Goal: Task Accomplishment & Management: Complete application form

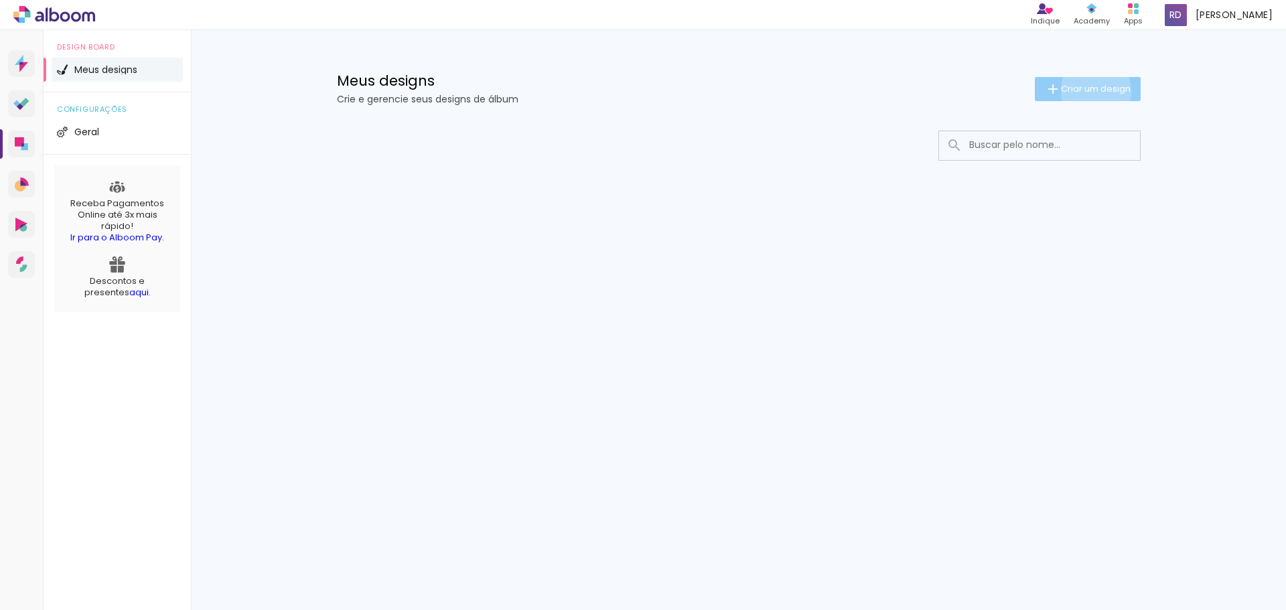
click at [1093, 90] on span "Criar um design" at bounding box center [1096, 88] width 70 height 9
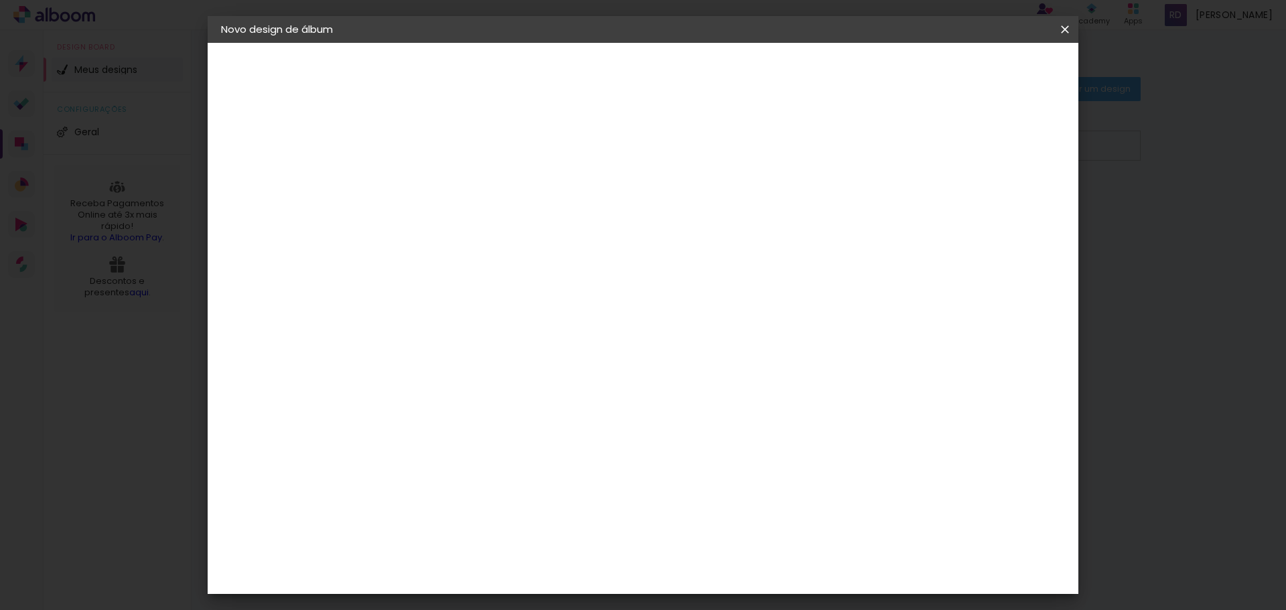
click at [440, 188] on input at bounding box center [440, 179] width 0 height 21
type input "Fatima - Uniube"
type paper-input "Fatima - Uniube"
type input "Fatima - Uniube 22-08-25"
type paper-input "Fatima - Uniube 22-08-25"
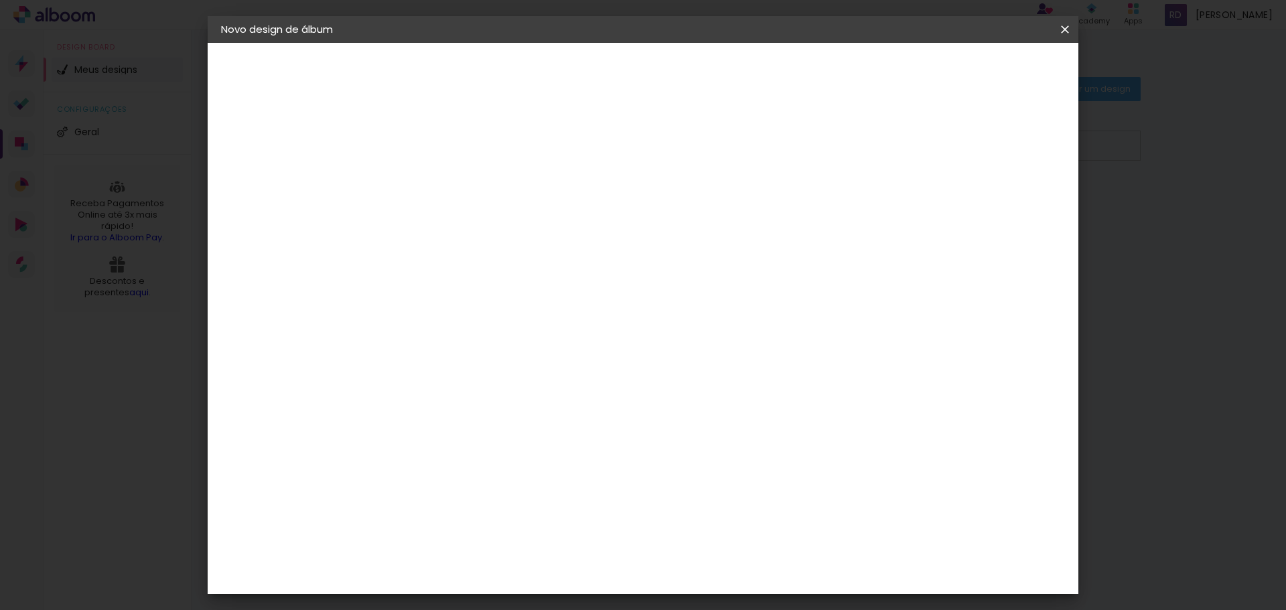
click at [577, 81] on paper-button "Avançar" at bounding box center [545, 71] width 66 height 23
click at [519, 264] on div at bounding box center [474, 263] width 135 height 1
click at [502, 451] on div "AlfaFotoBook" at bounding box center [466, 448] width 71 height 11
click at [0, 0] on slot "Tamanho Livre" at bounding box center [0, 0] width 0 height 0
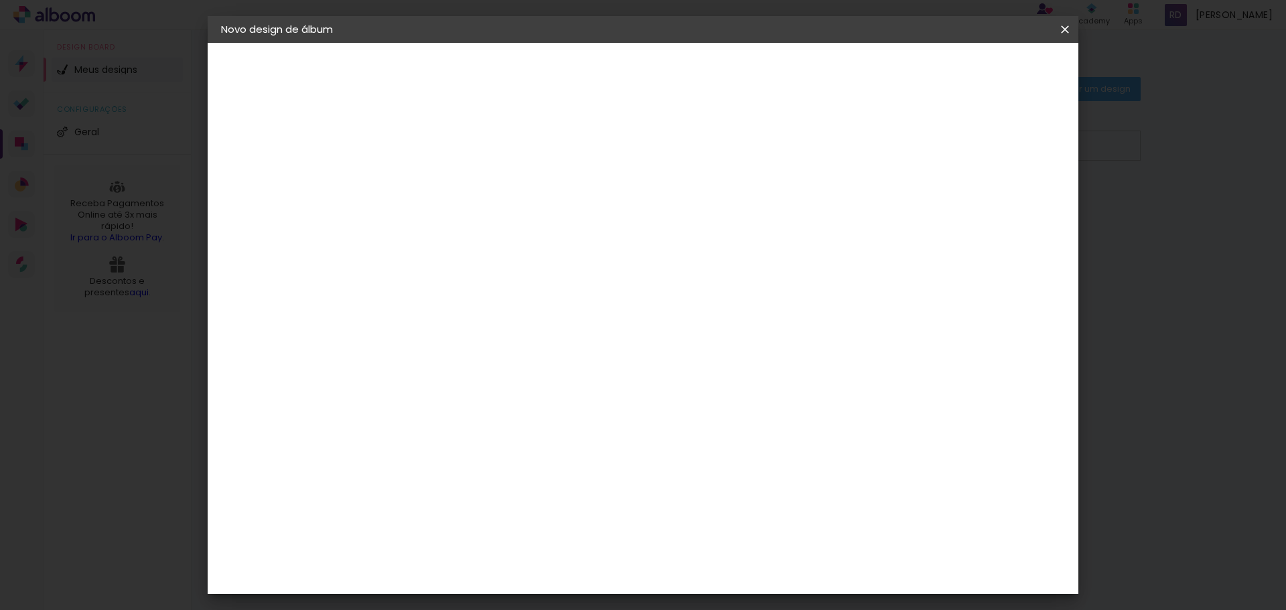
click at [691, 219] on paper-item "Sugerir uma encadernadora" at bounding box center [627, 212] width 129 height 35
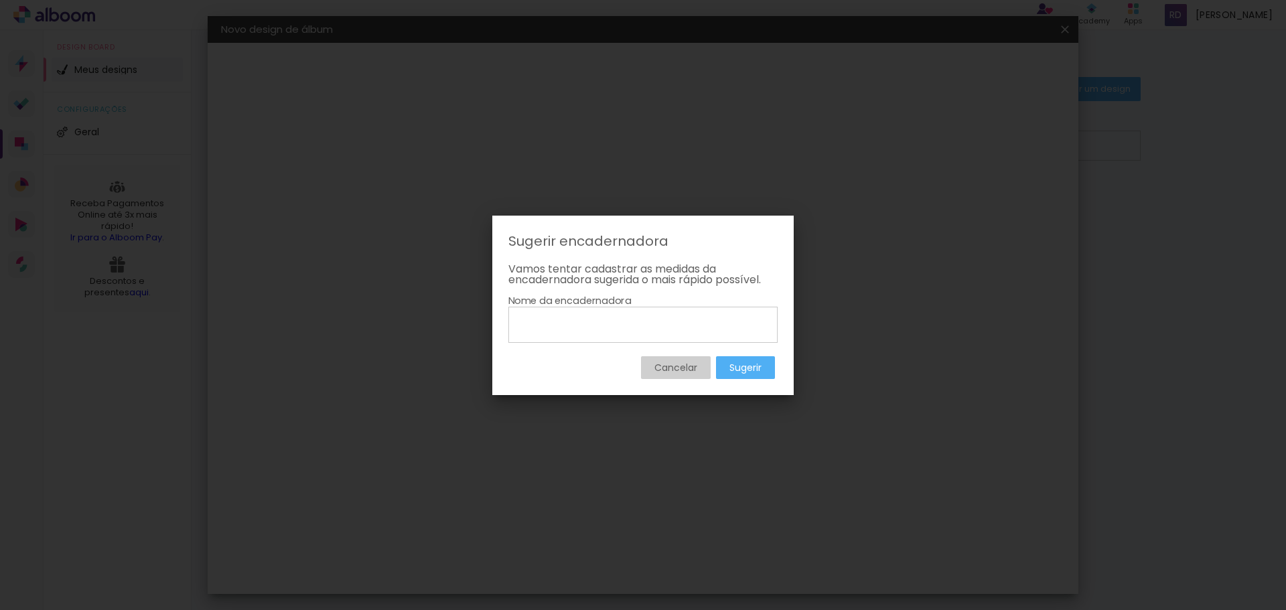
click at [0, 0] on slot "Cancelar" at bounding box center [0, 0] width 0 height 0
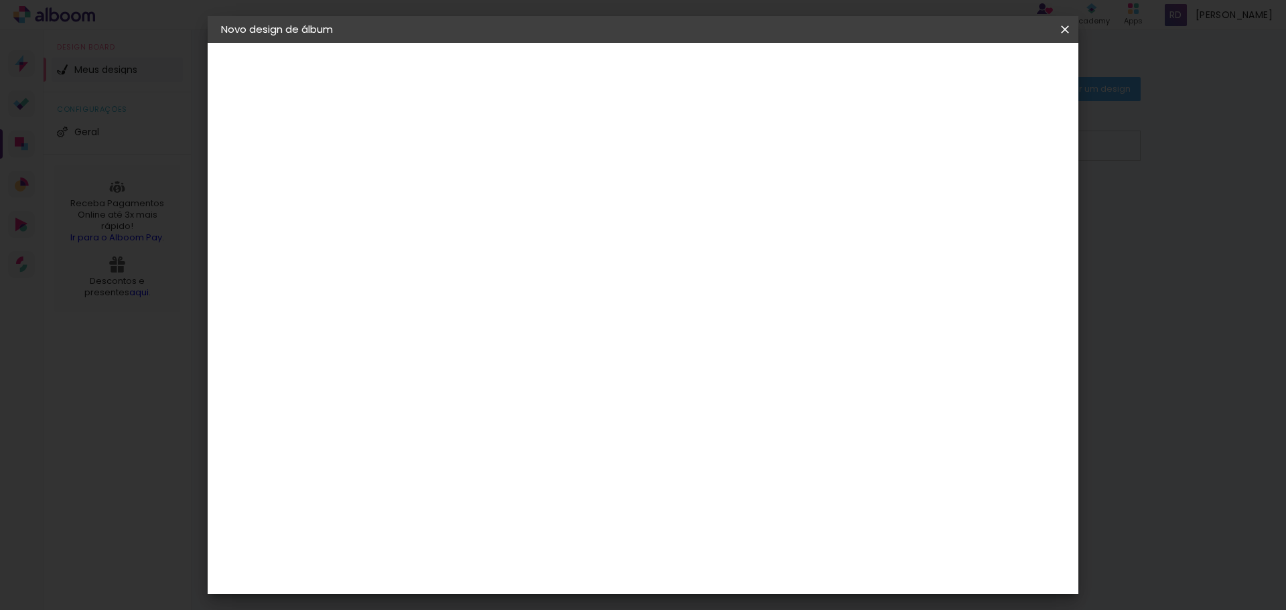
click at [502, 381] on div "AlfaFotoBook" at bounding box center [466, 381] width 71 height 11
click at [0, 0] on slot "Avançar" at bounding box center [0, 0] width 0 height 0
click at [580, 320] on span "20 × 30 cm" at bounding box center [555, 338] width 50 height 36
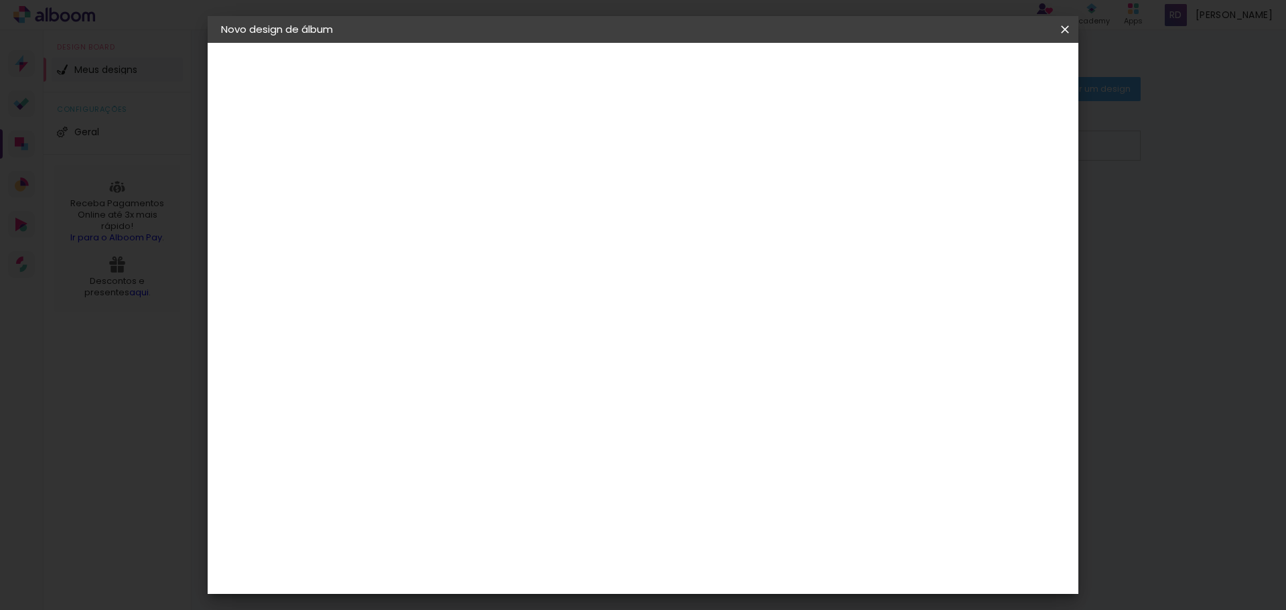
click at [0, 0] on slot "Avançar" at bounding box center [0, 0] width 0 height 0
type input "1"
type paper-input "1"
click at [451, 150] on input "1" at bounding box center [430, 144] width 46 height 17
type input "2"
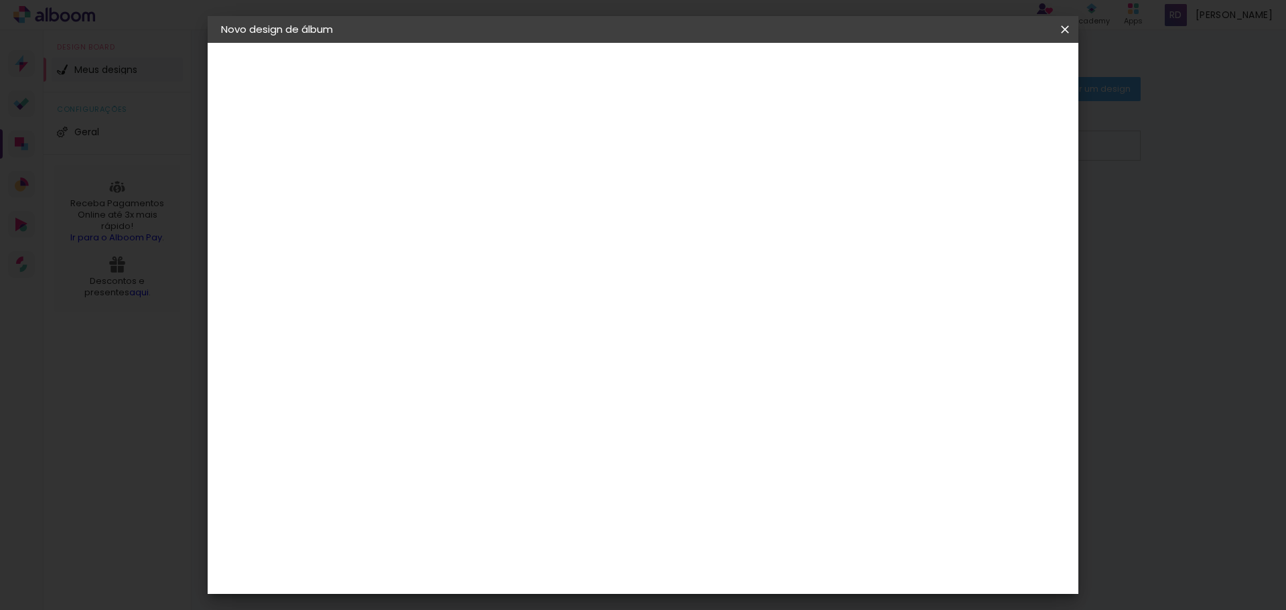
type paper-input "2"
click at [446, 140] on input "2" at bounding box center [430, 144] width 46 height 17
click at [446, 155] on paper-input-container "Espaço entre fotos 2 mm" at bounding box center [440, 145] width 77 height 30
click at [443, 153] on div at bounding box center [441, 153] width 68 height 1
type input "1"
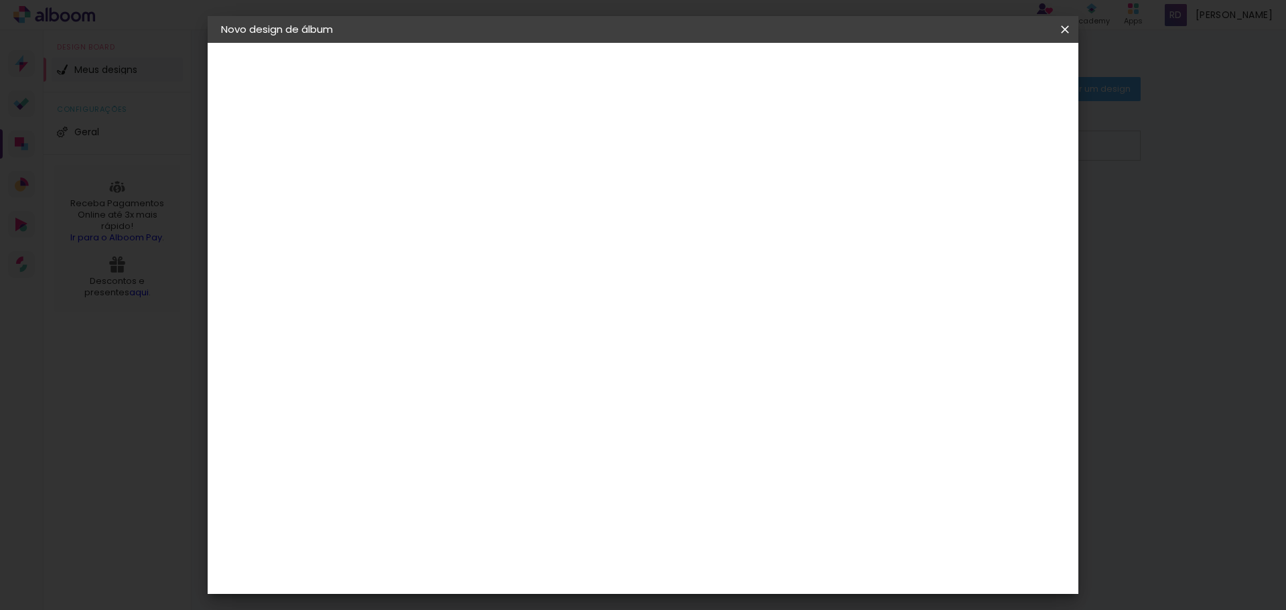
type paper-input "1"
click at [445, 149] on input "1" at bounding box center [430, 144] width 46 height 17
type input "2"
type paper-input "2"
click at [449, 139] on input "2" at bounding box center [430, 144] width 46 height 17
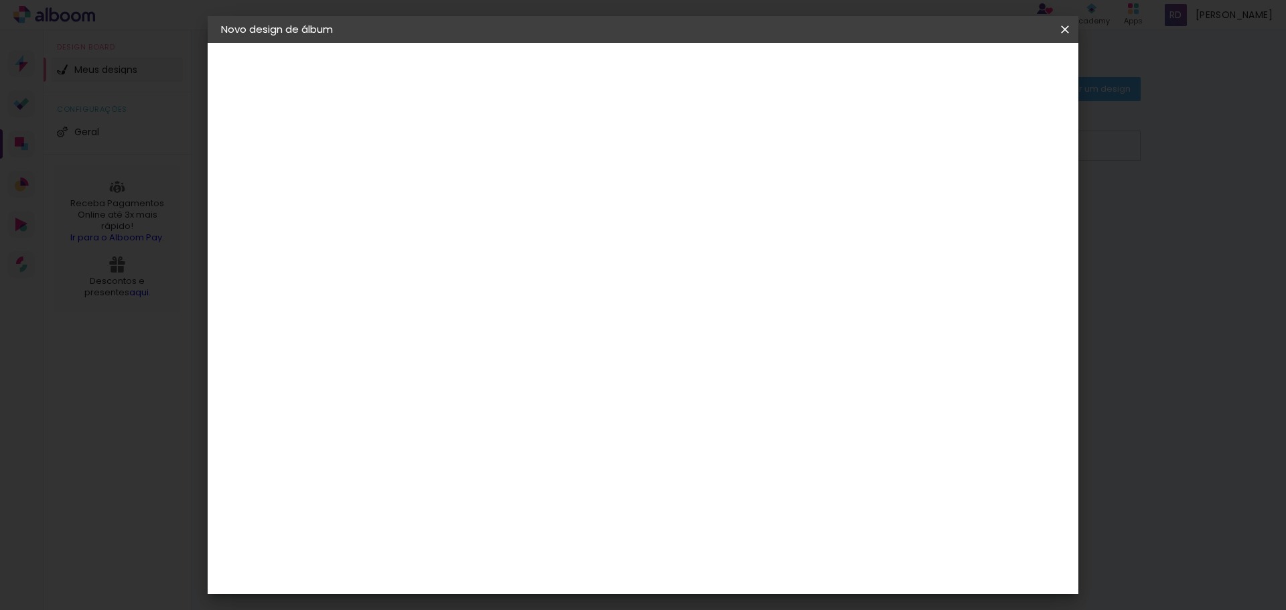
click at [906, 148] on div at bounding box center [900, 145] width 12 height 12
type paper-checkbox "on"
click at [906, 148] on div at bounding box center [900, 145] width 12 height 12
click at [427, 144] on input "2" at bounding box center [430, 144] width 46 height 17
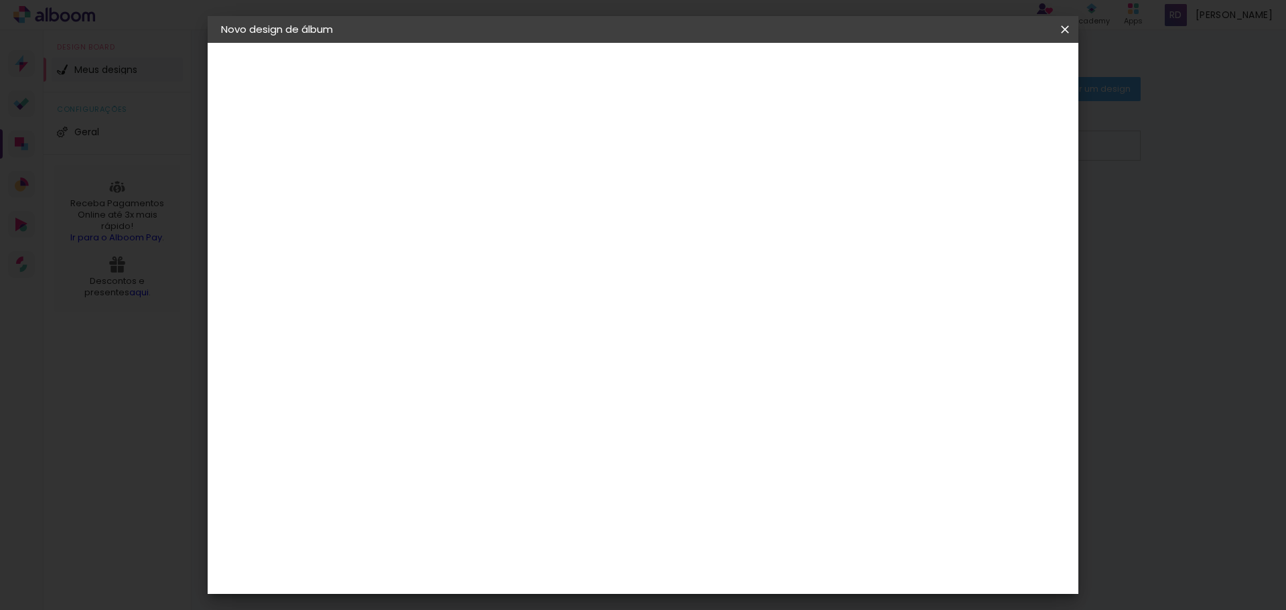
type input "3"
type paper-input "3"
click at [448, 141] on input "3" at bounding box center [430, 144] width 46 height 17
click at [447, 158] on paper-input-container "Espaço entre fotos 3 mm" at bounding box center [440, 145] width 77 height 30
click at [444, 153] on div at bounding box center [441, 153] width 68 height 1
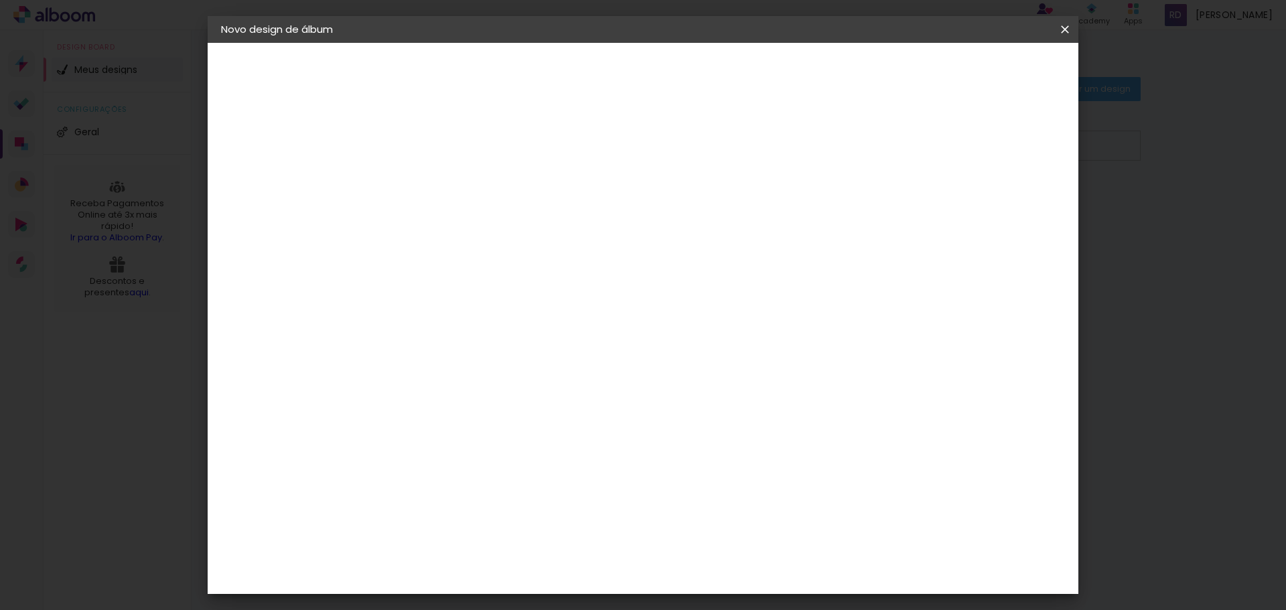
type input "2"
type paper-input "2"
click at [449, 151] on input "2" at bounding box center [430, 144] width 46 height 17
click at [906, 145] on div at bounding box center [900, 145] width 12 height 12
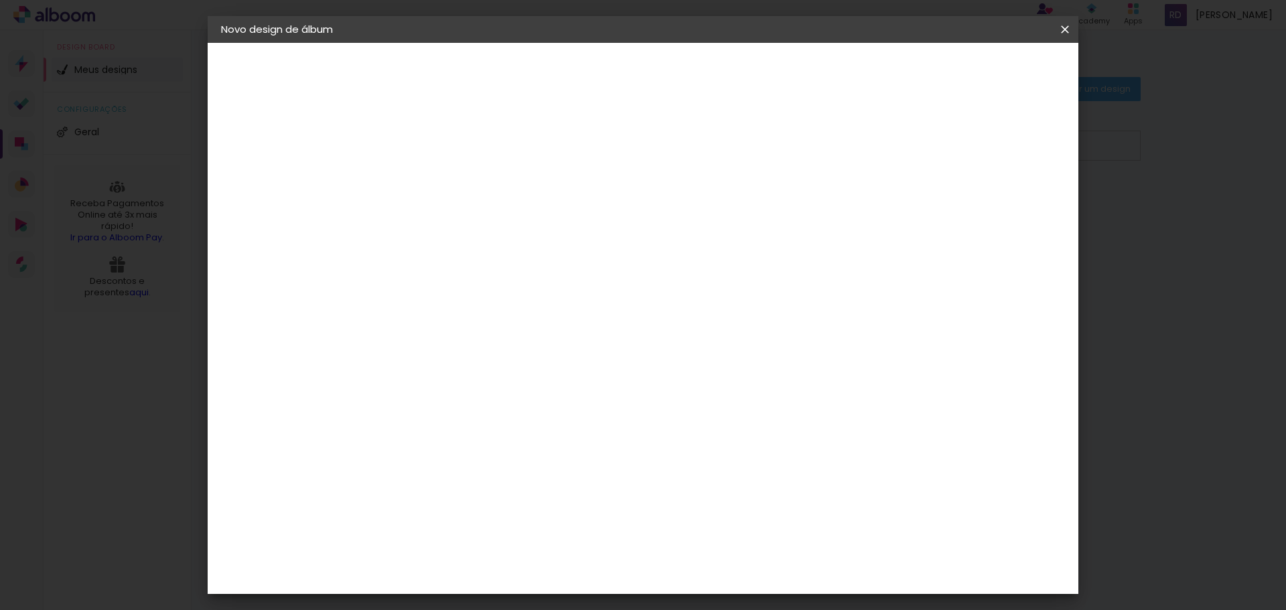
click at [906, 145] on div at bounding box center [900, 145] width 12 height 12
click at [962, 196] on span "mm" at bounding box center [958, 200] width 20 height 20
click at [941, 200] on span "3" at bounding box center [941, 200] width 14 height 20
click at [573, 216] on div "30.2 cm" at bounding box center [603, 200] width 243 height 33
click at [587, 203] on span "30.2" at bounding box center [595, 200] width 33 height 20
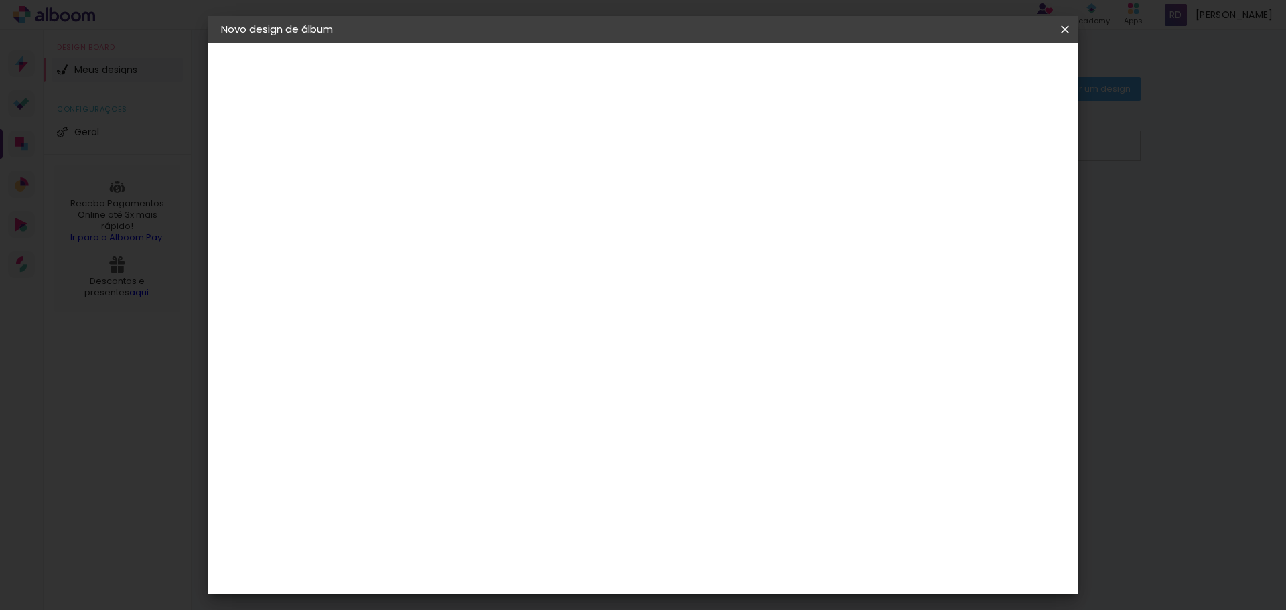
click at [606, 201] on span "30.2" at bounding box center [595, 200] width 33 height 20
click at [981, 76] on span "Iniciar design" at bounding box center [950, 70] width 61 height 9
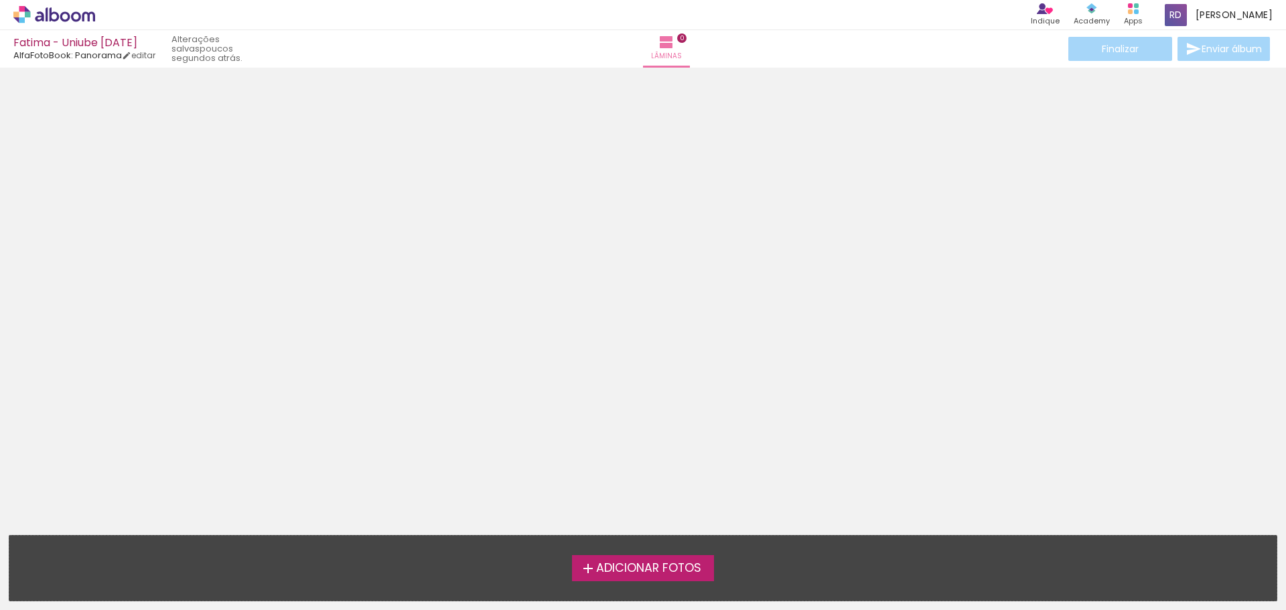
click at [626, 574] on span "Adicionar Fotos" at bounding box center [648, 569] width 105 height 12
click at [0, 0] on input "file" at bounding box center [0, 0] width 0 height 0
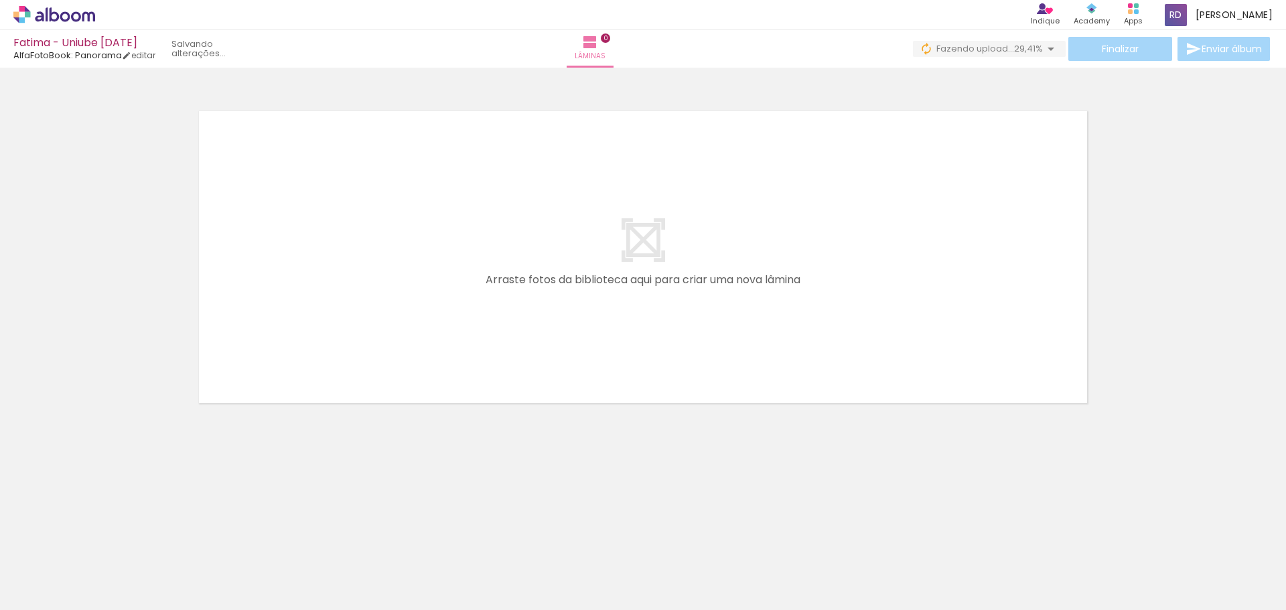
click at [892, 580] on div at bounding box center [884, 565] width 66 height 44
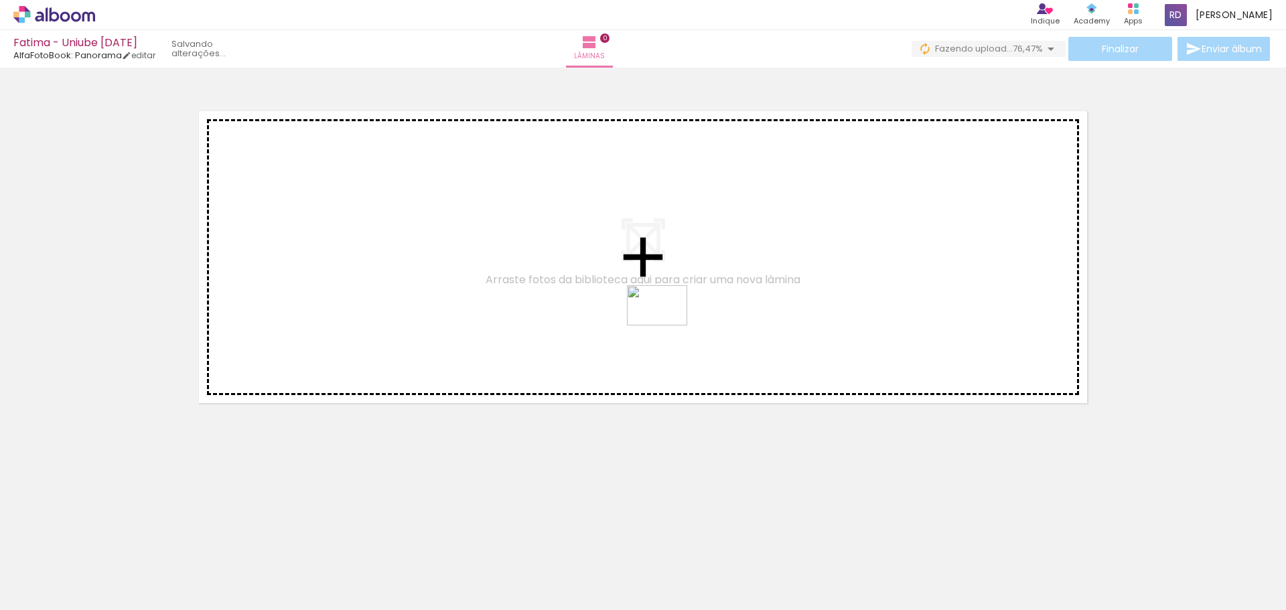
drag, startPoint x: 892, startPoint y: 580, endPoint x: 667, endPoint y: 324, distance: 340.8
click at [667, 324] on quentale-workspace at bounding box center [643, 305] width 1286 height 610
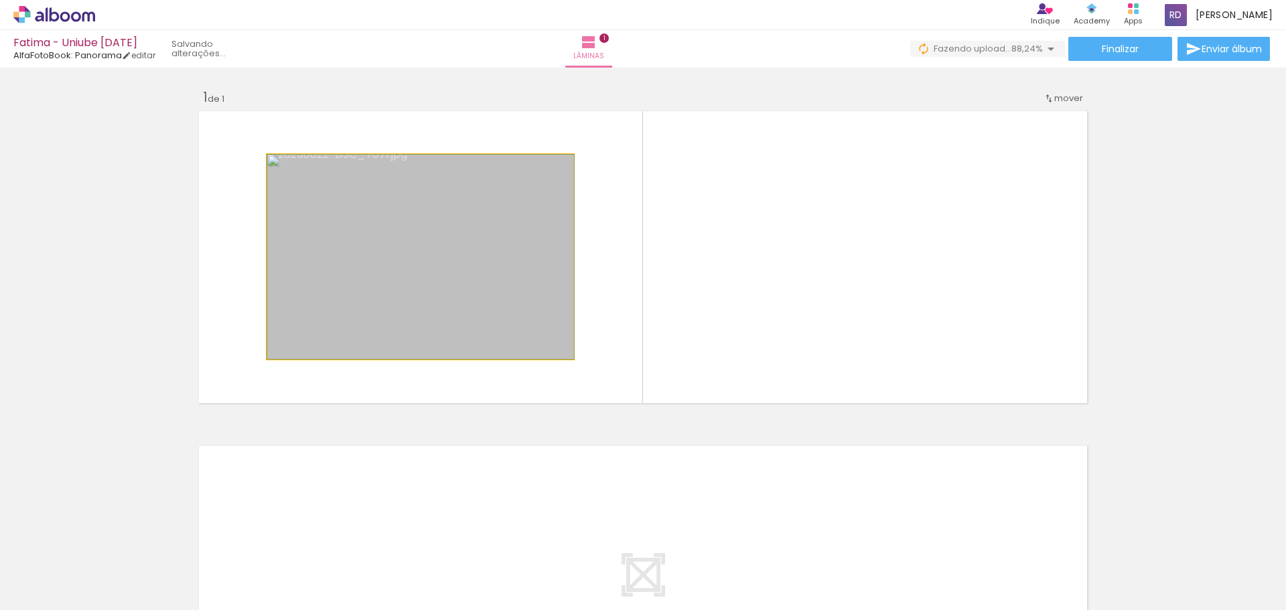
drag, startPoint x: 380, startPoint y: 251, endPoint x: 449, endPoint y: 269, distance: 71.3
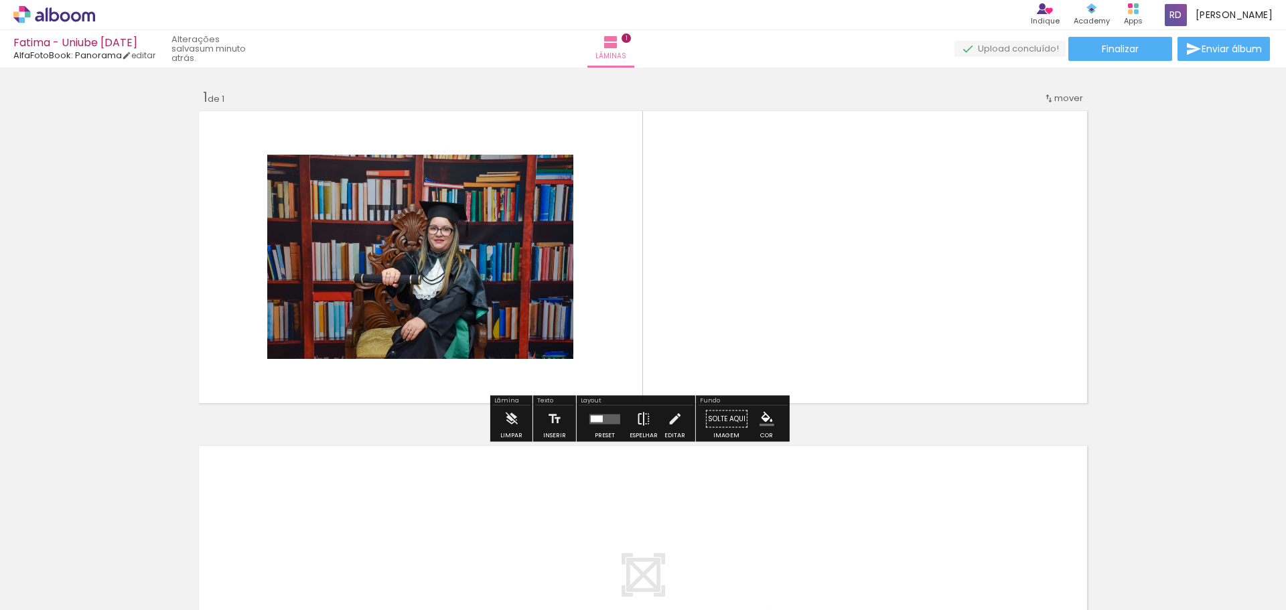
click at [647, 420] on iron-icon at bounding box center [643, 419] width 15 height 27
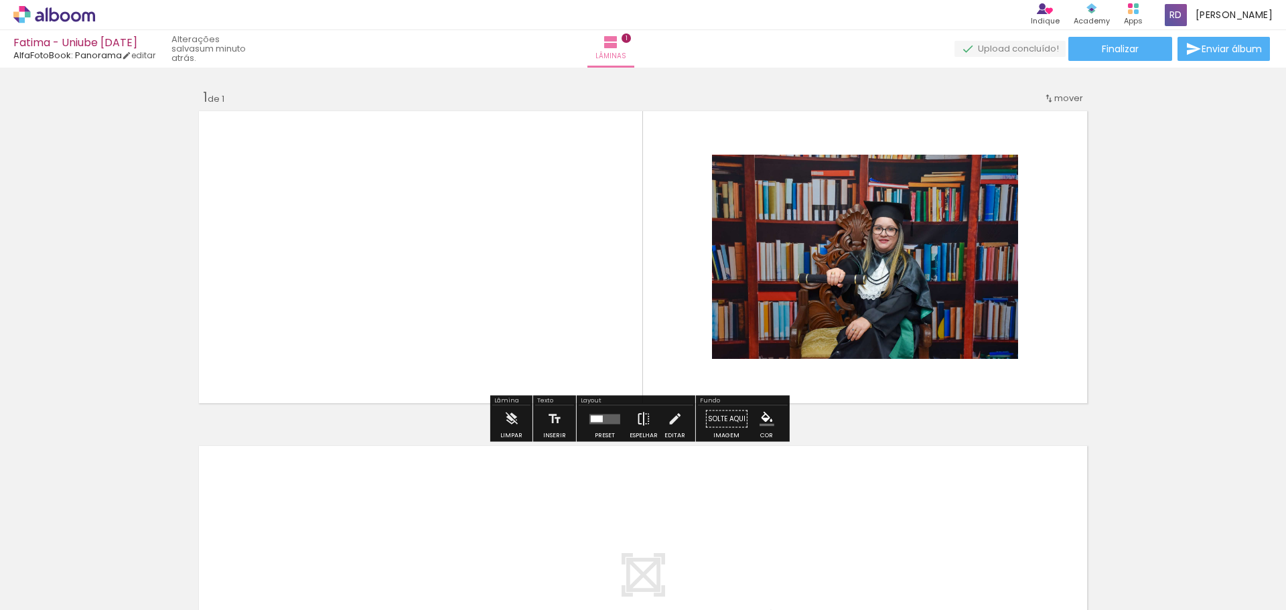
click at [647, 420] on iron-icon at bounding box center [643, 419] width 15 height 27
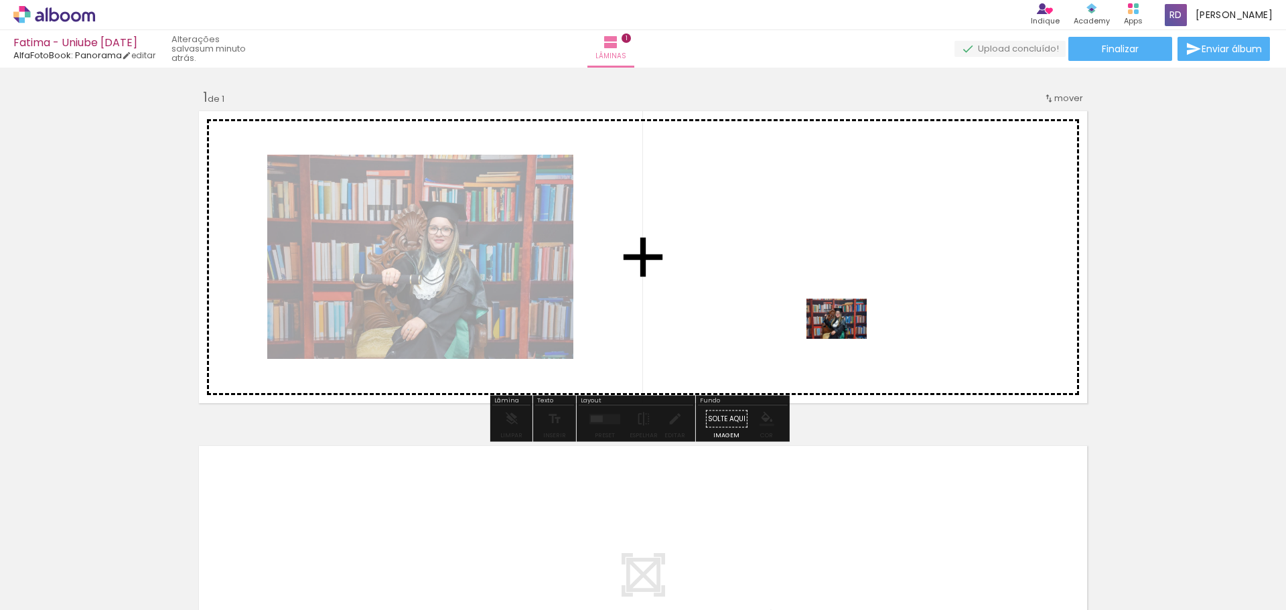
drag, startPoint x: 814, startPoint y: 582, endPoint x: 847, endPoint y: 339, distance: 245.3
click at [847, 339] on quentale-workspace at bounding box center [643, 305] width 1286 height 610
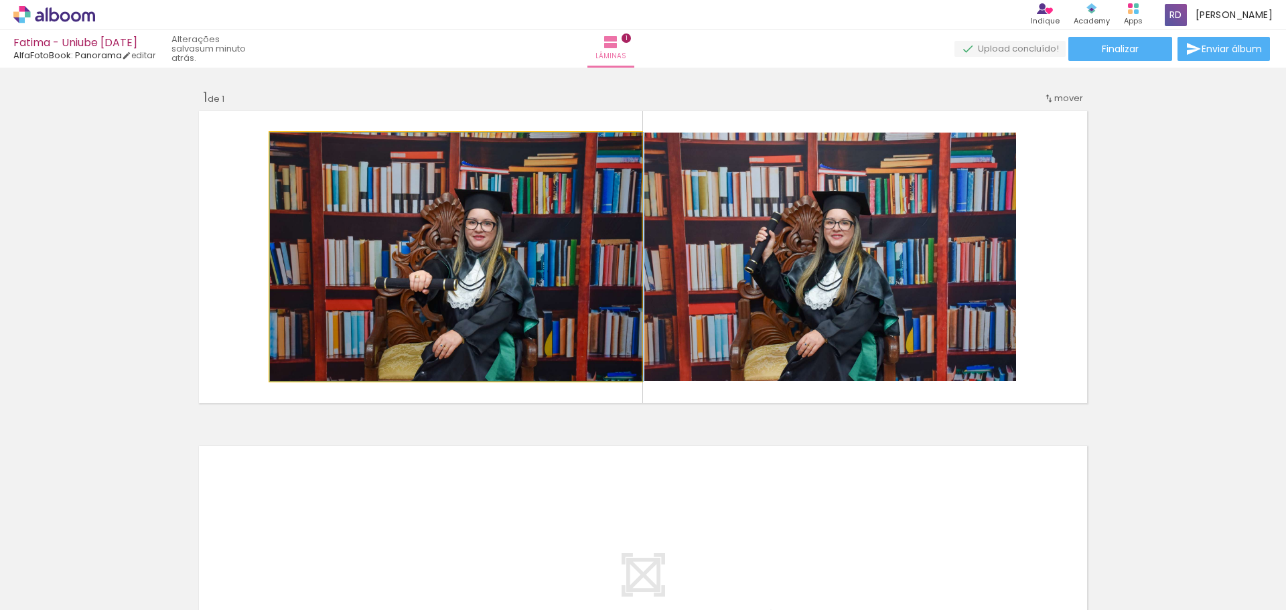
drag, startPoint x: 472, startPoint y: 237, endPoint x: 382, endPoint y: 237, distance: 89.8
click at [382, 237] on quentale-photo at bounding box center [456, 257] width 372 height 249
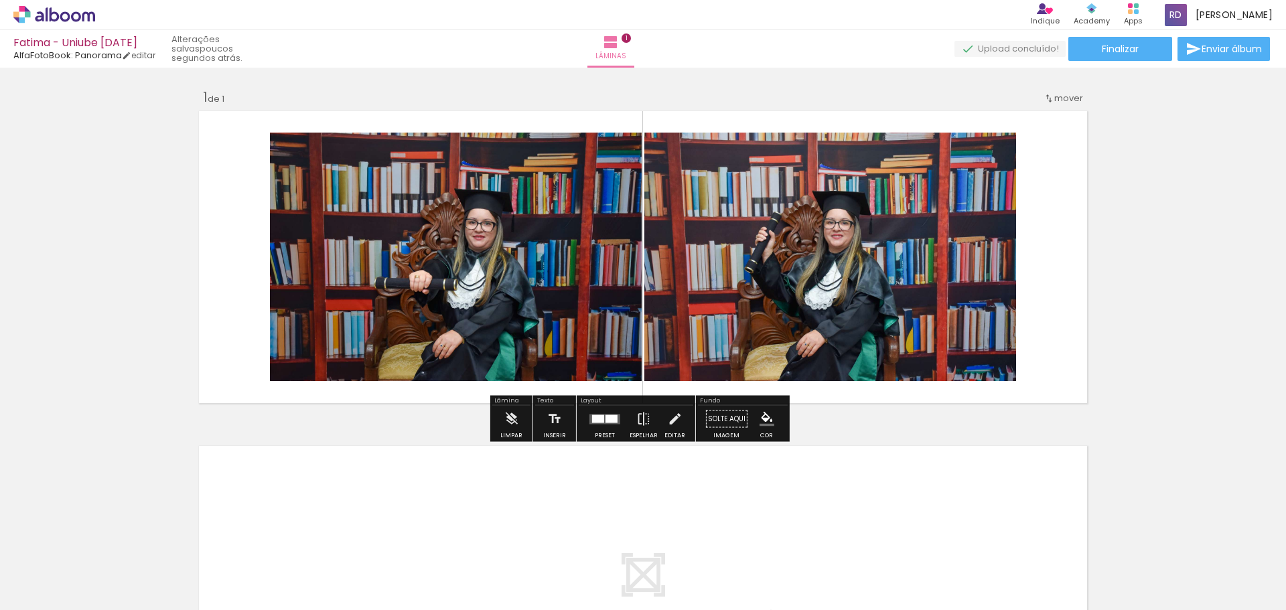
click at [775, 216] on quentale-photo at bounding box center [830, 257] width 372 height 249
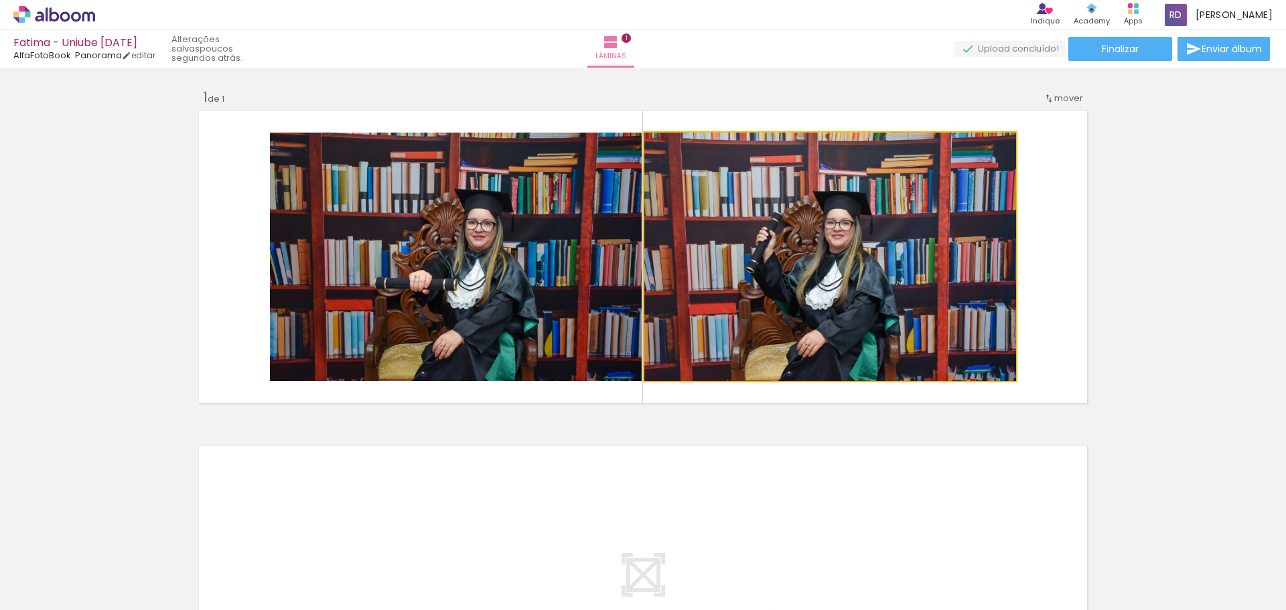
drag, startPoint x: 776, startPoint y: 216, endPoint x: 1238, endPoint y: 308, distance: 471.2
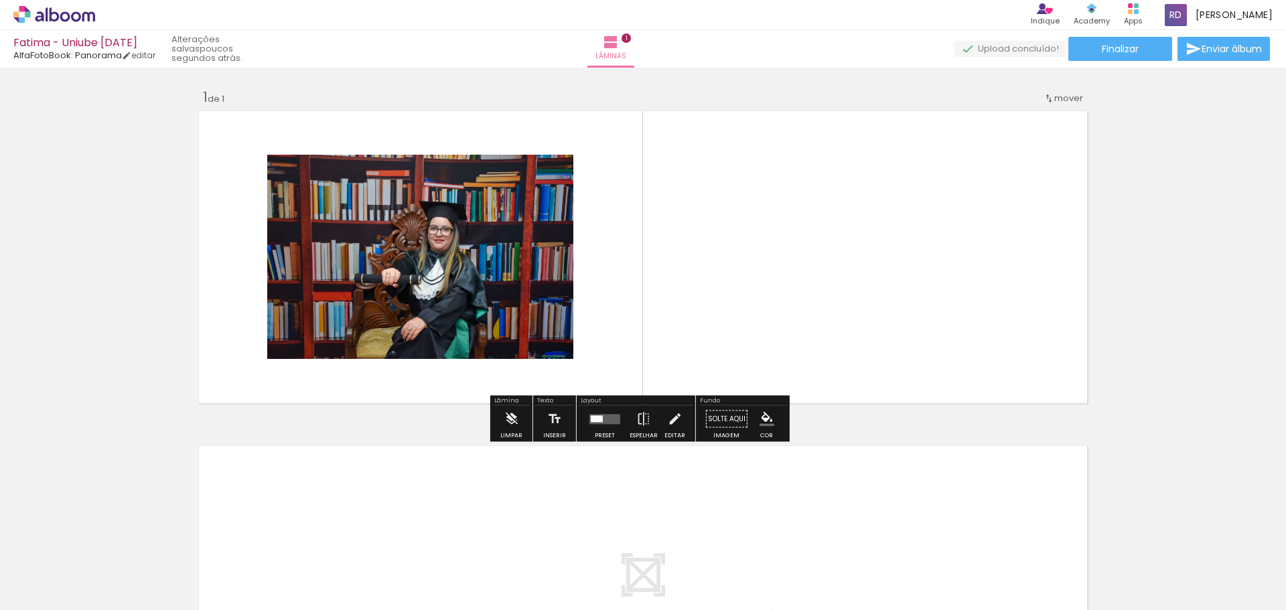
click at [1092, 275] on div "Inserir lâmina 1 de 1" at bounding box center [643, 407] width 1286 height 670
click at [610, 426] on div at bounding box center [605, 419] width 36 height 27
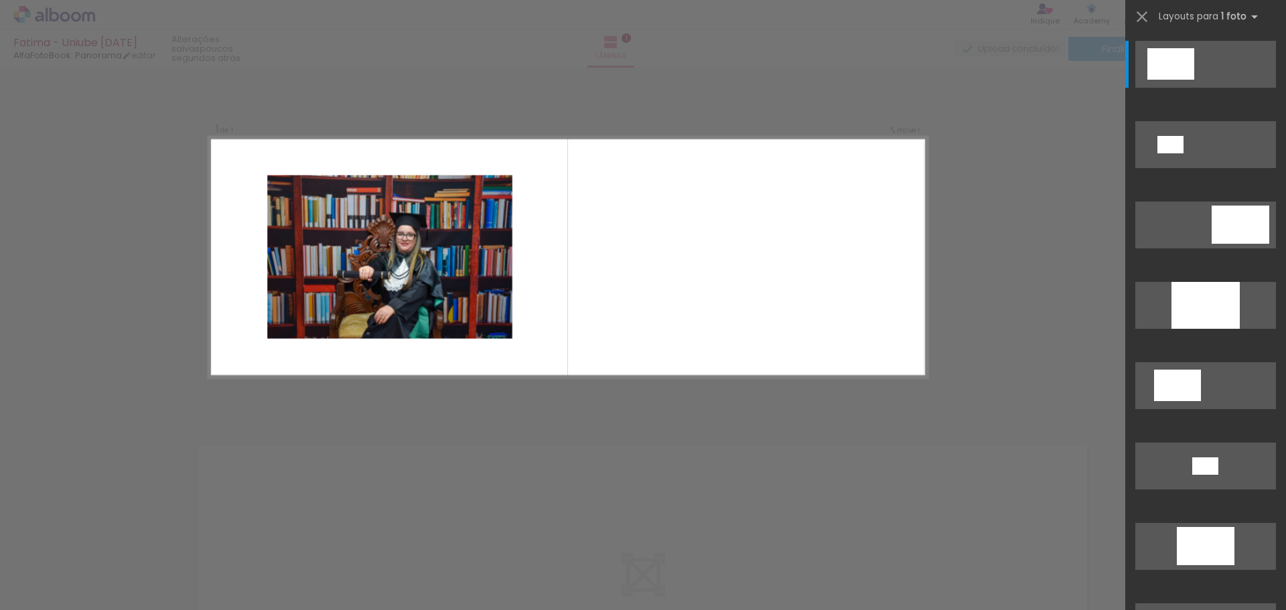
click at [728, 431] on div "Confirmar Cancelar" at bounding box center [643, 419] width 1286 height 702
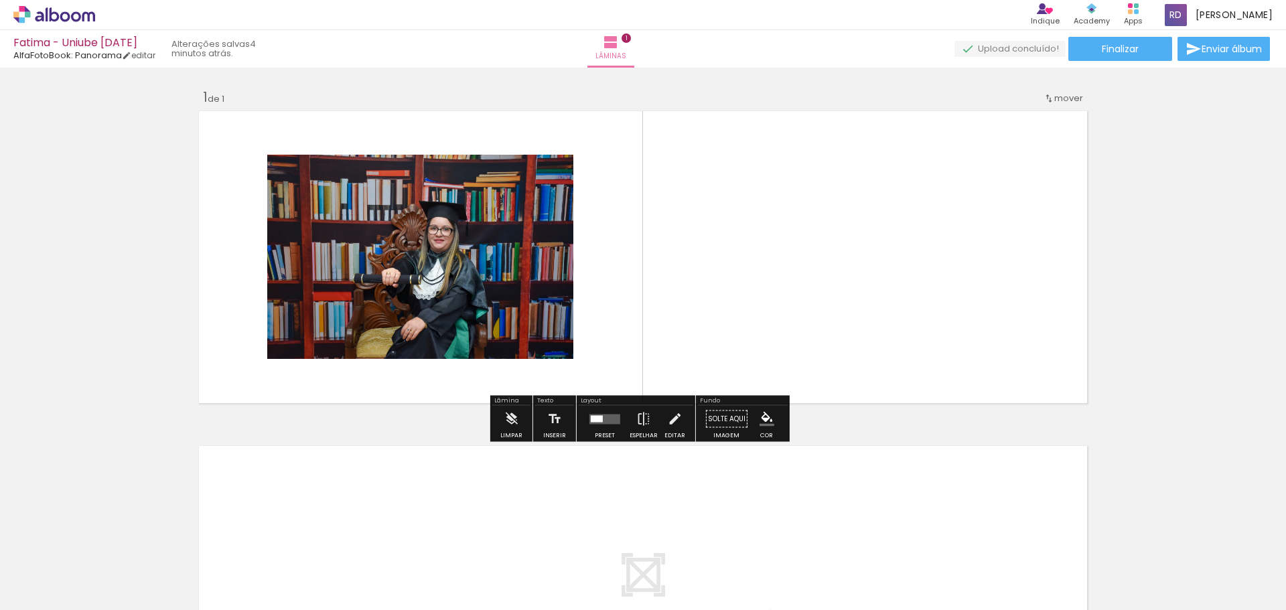
click at [366, 125] on quentale-layouter at bounding box center [643, 257] width 898 height 301
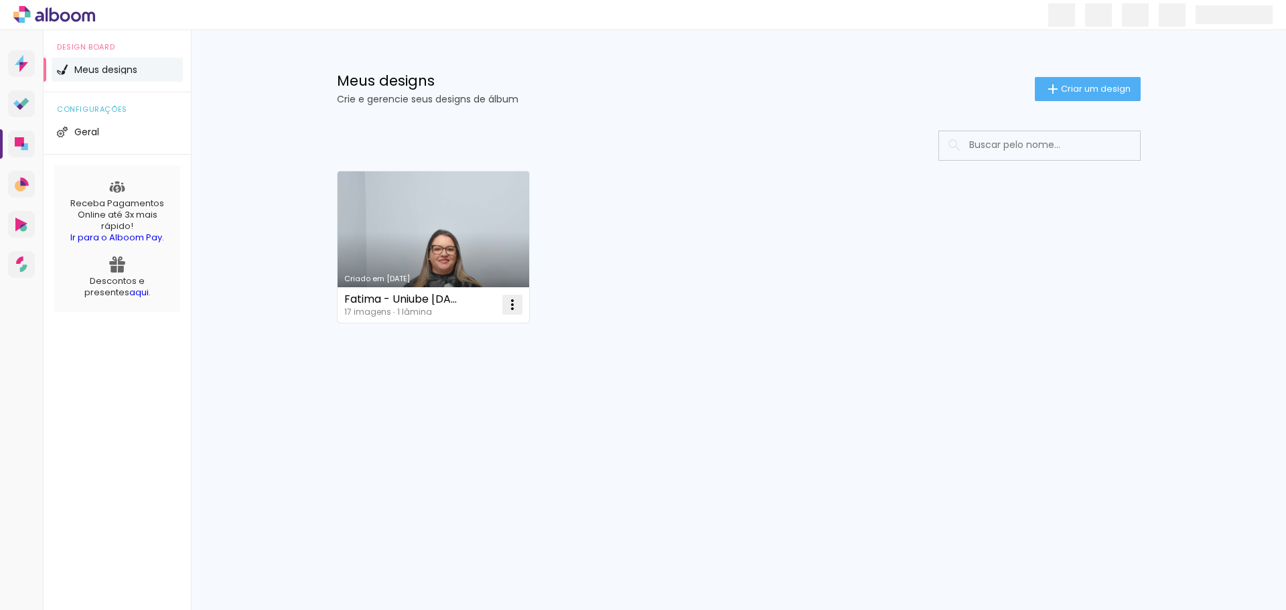
click at [512, 303] on iron-icon at bounding box center [512, 305] width 16 height 16
click at [467, 391] on paper-item "Excluir" at bounding box center [459, 393] width 132 height 27
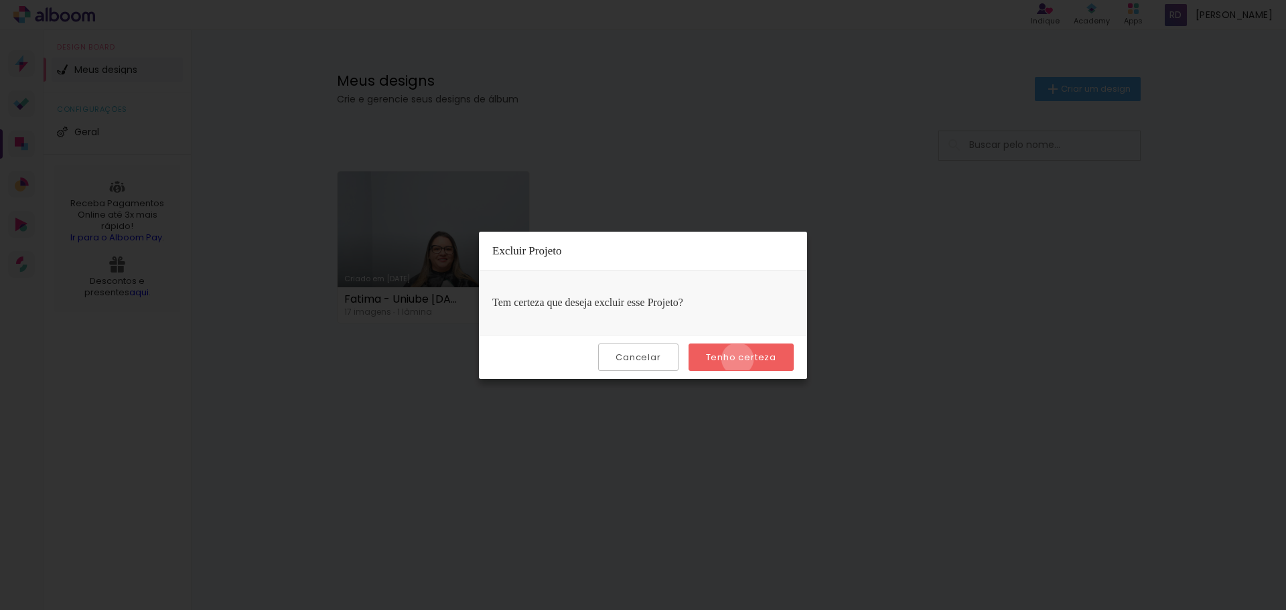
click at [0, 0] on slot "Tenho certeza" at bounding box center [0, 0] width 0 height 0
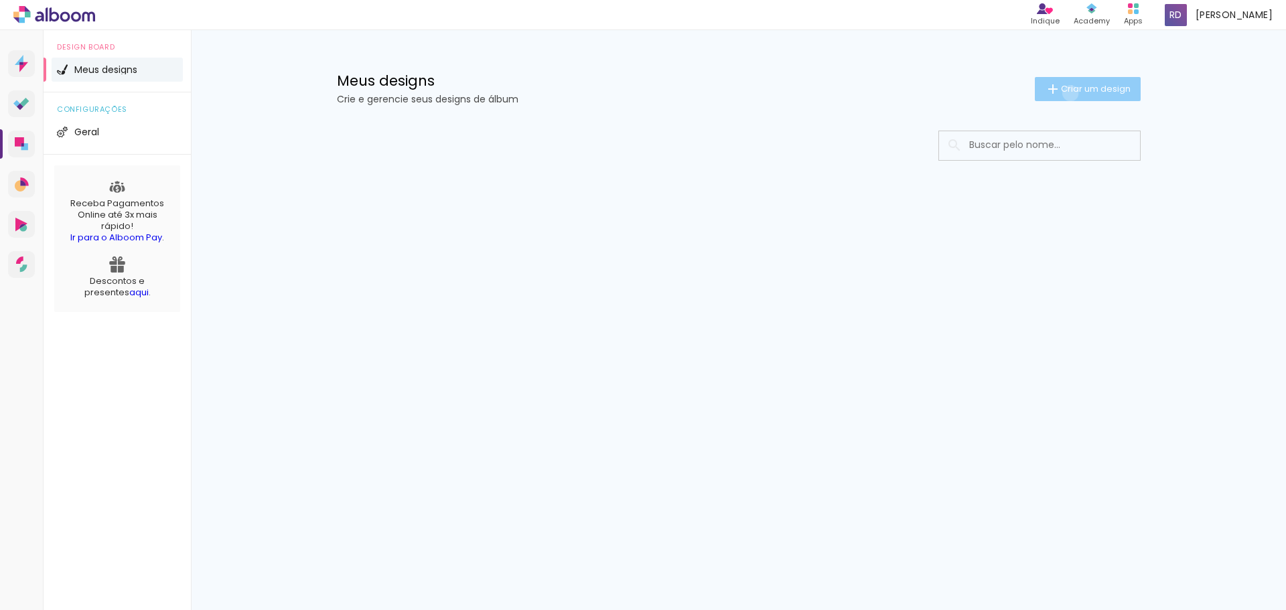
click at [1068, 93] on span "Criar um design" at bounding box center [1096, 88] width 70 height 9
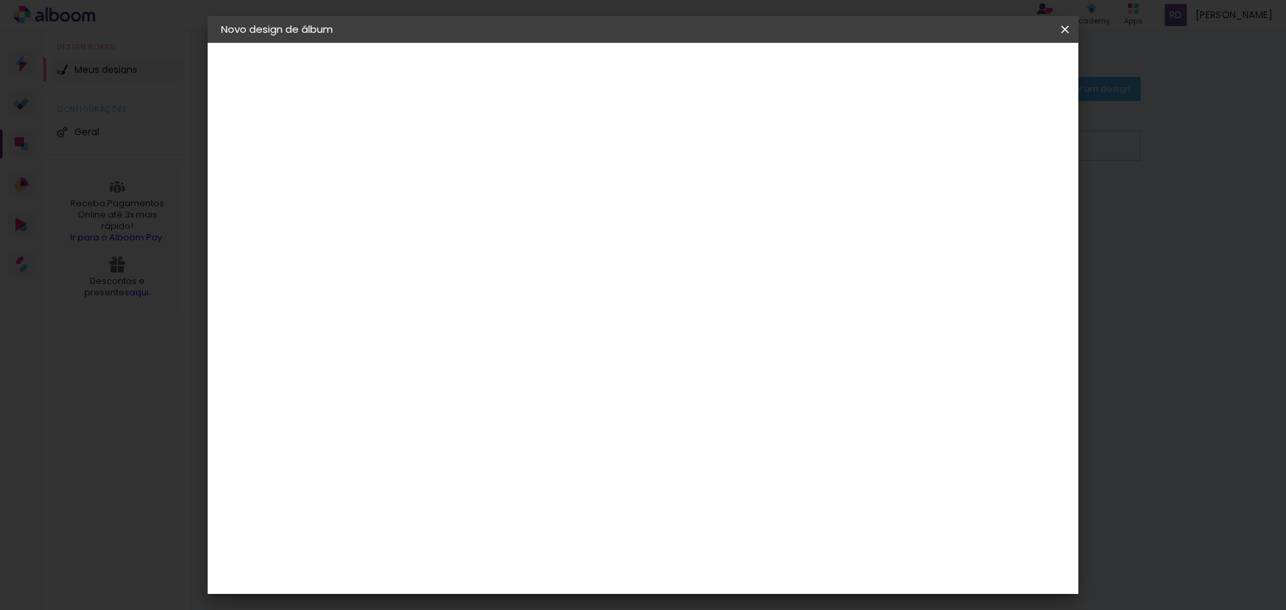
click at [440, 186] on input at bounding box center [440, 179] width 0 height 21
type input "Fatima - Uniube 22-08-25"
type paper-input "Fatima - Uniube 22-08-25"
click at [0, 0] on slot "Avançar" at bounding box center [0, 0] width 0 height 0
click at [502, 443] on div "AlfaFotoBook" at bounding box center [466, 448] width 71 height 11
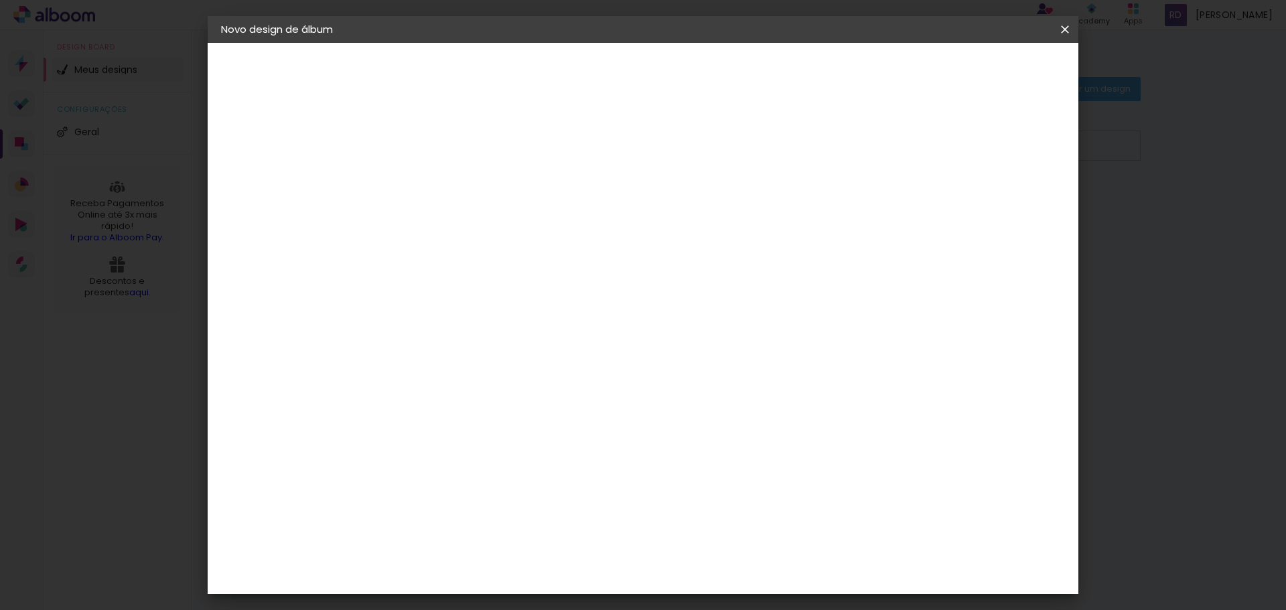
click at [691, 66] on paper-button "Avançar" at bounding box center [658, 71] width 66 height 23
click at [580, 386] on span "20 × 30 cm" at bounding box center [555, 404] width 50 height 36
click at [0, 0] on slot "Avançar" at bounding box center [0, 0] width 0 height 0
click at [955, 131] on div "mm Mostrar sangria" at bounding box center [698, 145] width 593 height 30
click at [906, 141] on div at bounding box center [900, 145] width 12 height 12
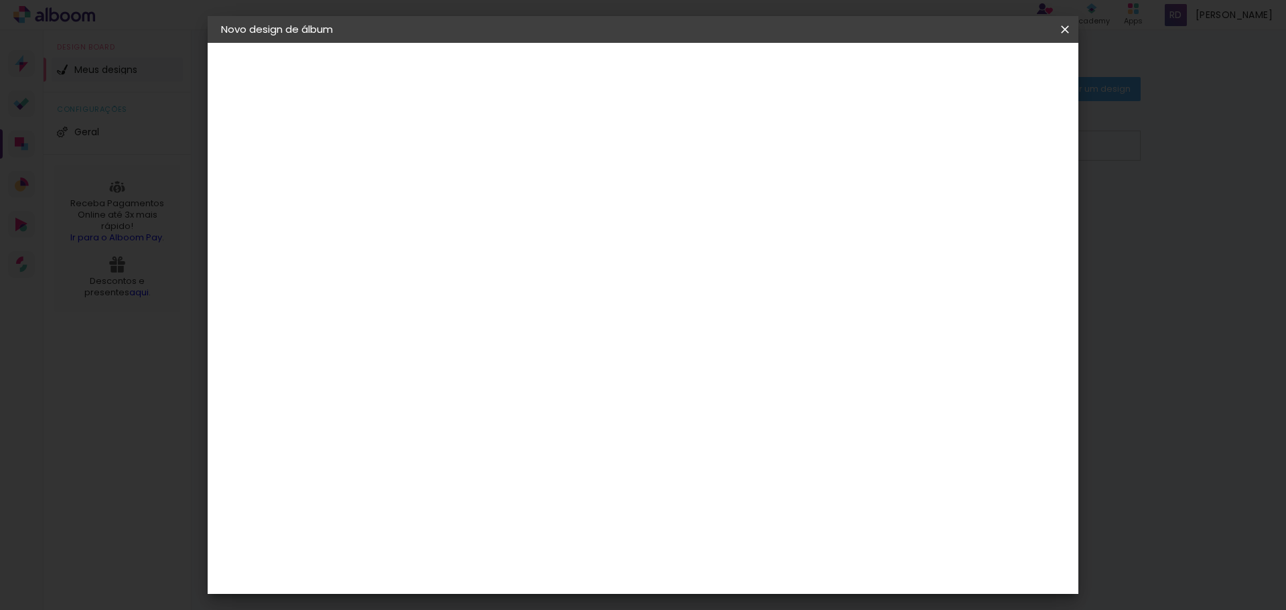
type paper-checkbox "on"
click at [981, 71] on span "Iniciar design" at bounding box center [950, 70] width 61 height 9
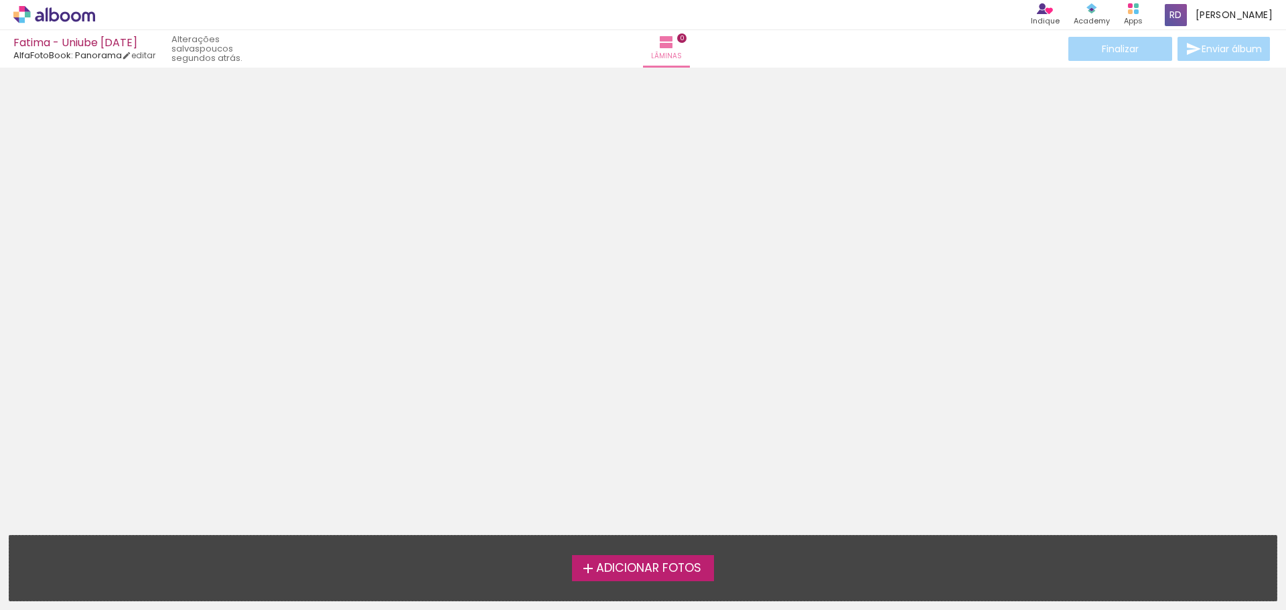
click at [628, 578] on label "Adicionar Fotos" at bounding box center [643, 567] width 143 height 25
click at [0, 0] on input "file" at bounding box center [0, 0] width 0 height 0
